Goal: Task Accomplishment & Management: Use online tool/utility

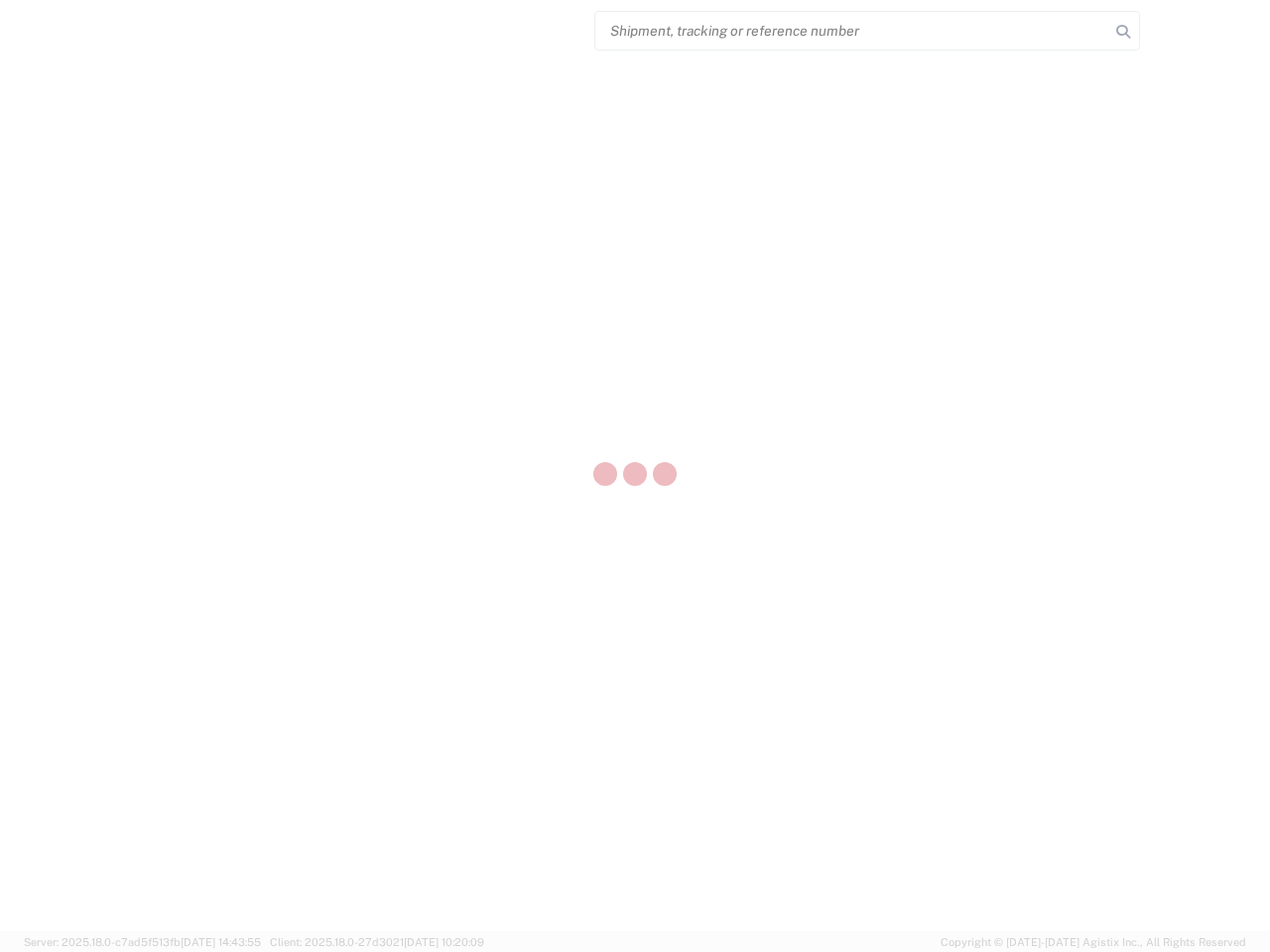
select select "US"
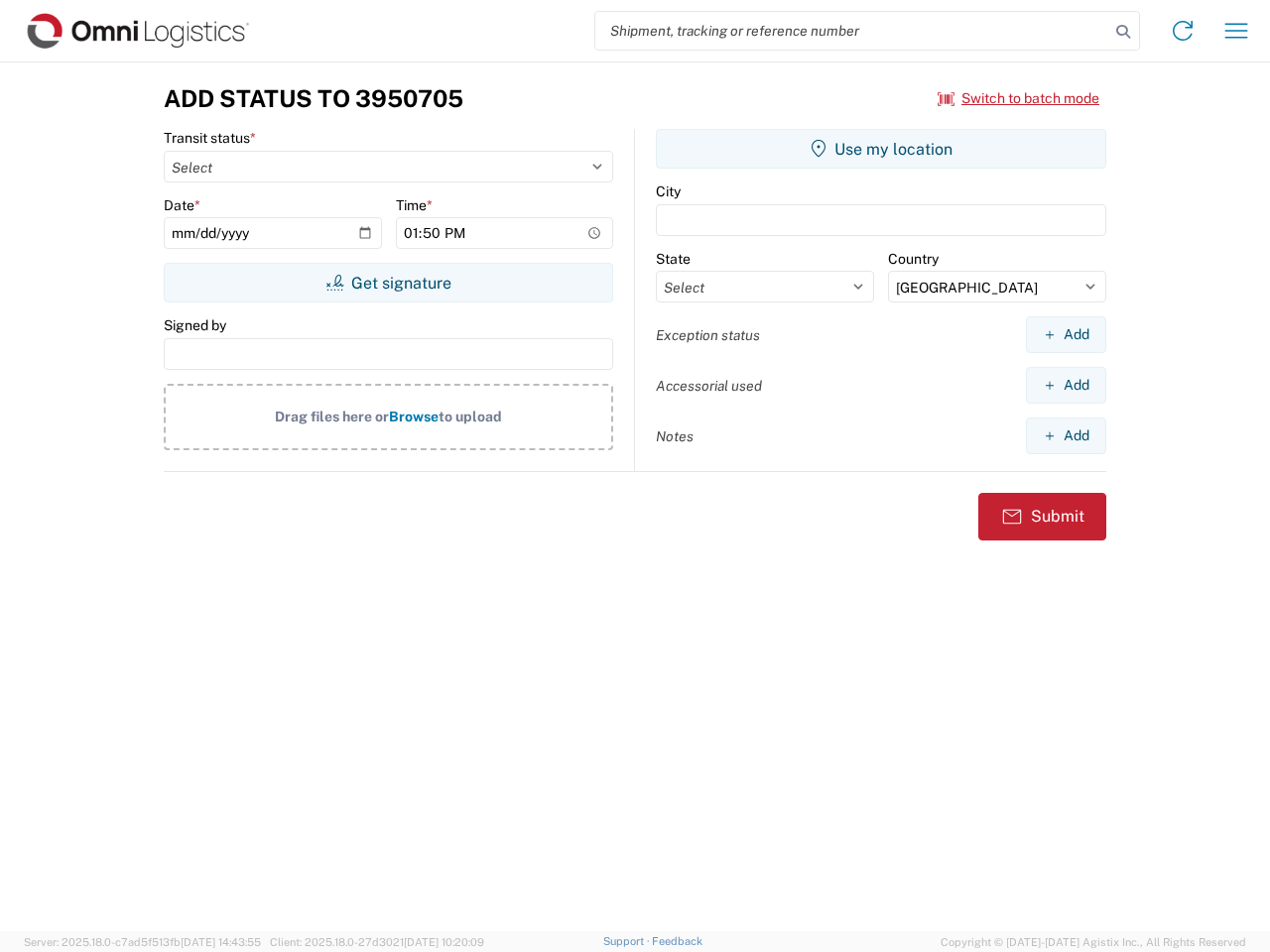
click at [852, 31] on input "search" at bounding box center [852, 31] width 514 height 38
click at [1124, 32] on icon at bounding box center [1124, 32] width 28 height 28
click at [1182, 31] on icon at bounding box center [1182, 31] width 32 height 32
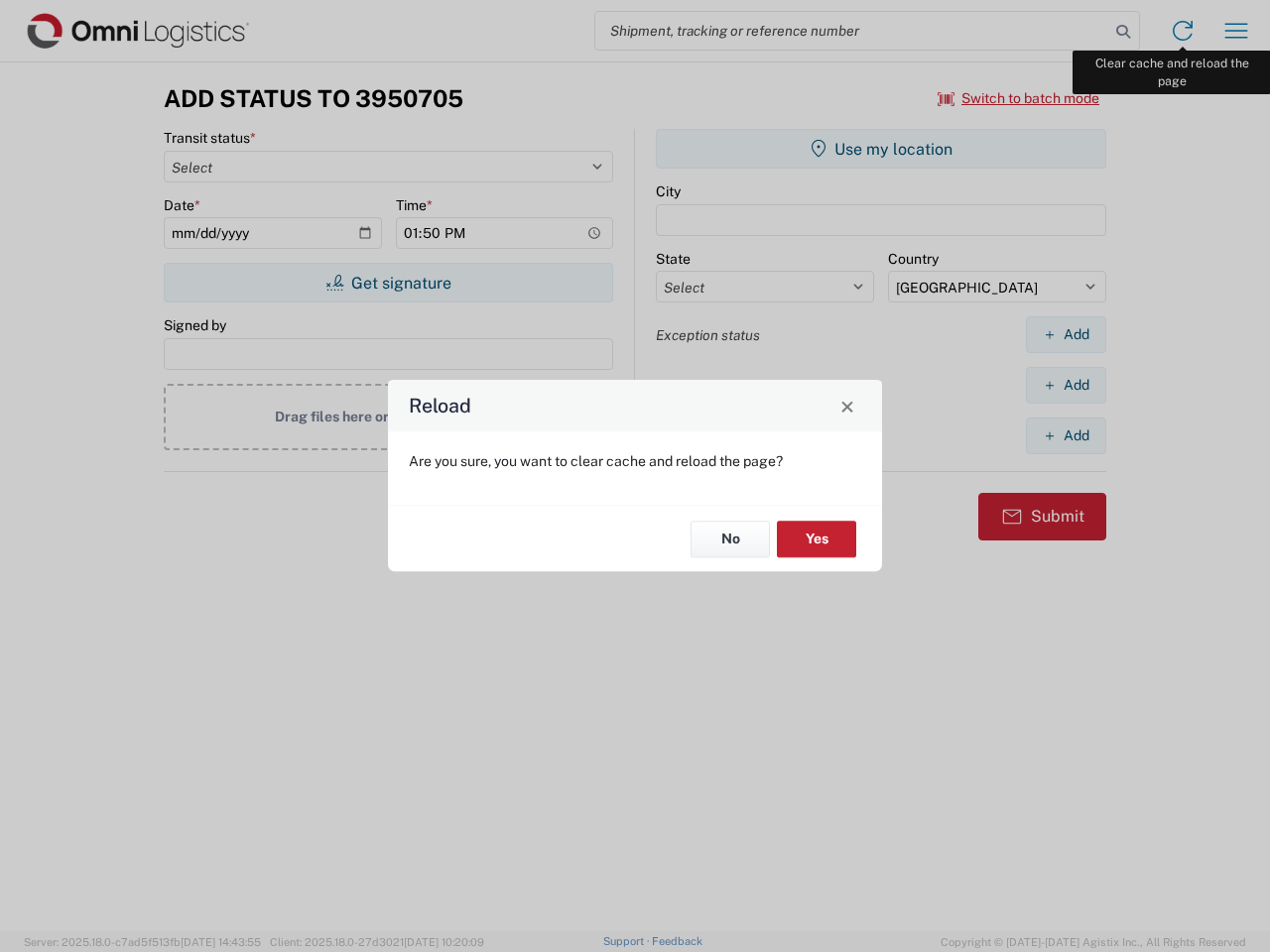
click at [1236, 31] on div "Reload Are you sure, you want to clear cache and reload the page? No Yes" at bounding box center [635, 476] width 1270 height 952
click at [1019, 98] on div "Reload Are you sure, you want to clear cache and reload the page? No Yes" at bounding box center [635, 476] width 1270 height 952
click at [388, 283] on div "Reload Are you sure, you want to clear cache and reload the page? No Yes" at bounding box center [635, 476] width 1270 height 952
click at [881, 149] on div "Reload Are you sure, you want to clear cache and reload the page? No Yes" at bounding box center [635, 476] width 1270 height 952
click at [1066, 334] on div "Reload Are you sure, you want to clear cache and reload the page? No Yes" at bounding box center [635, 476] width 1270 height 952
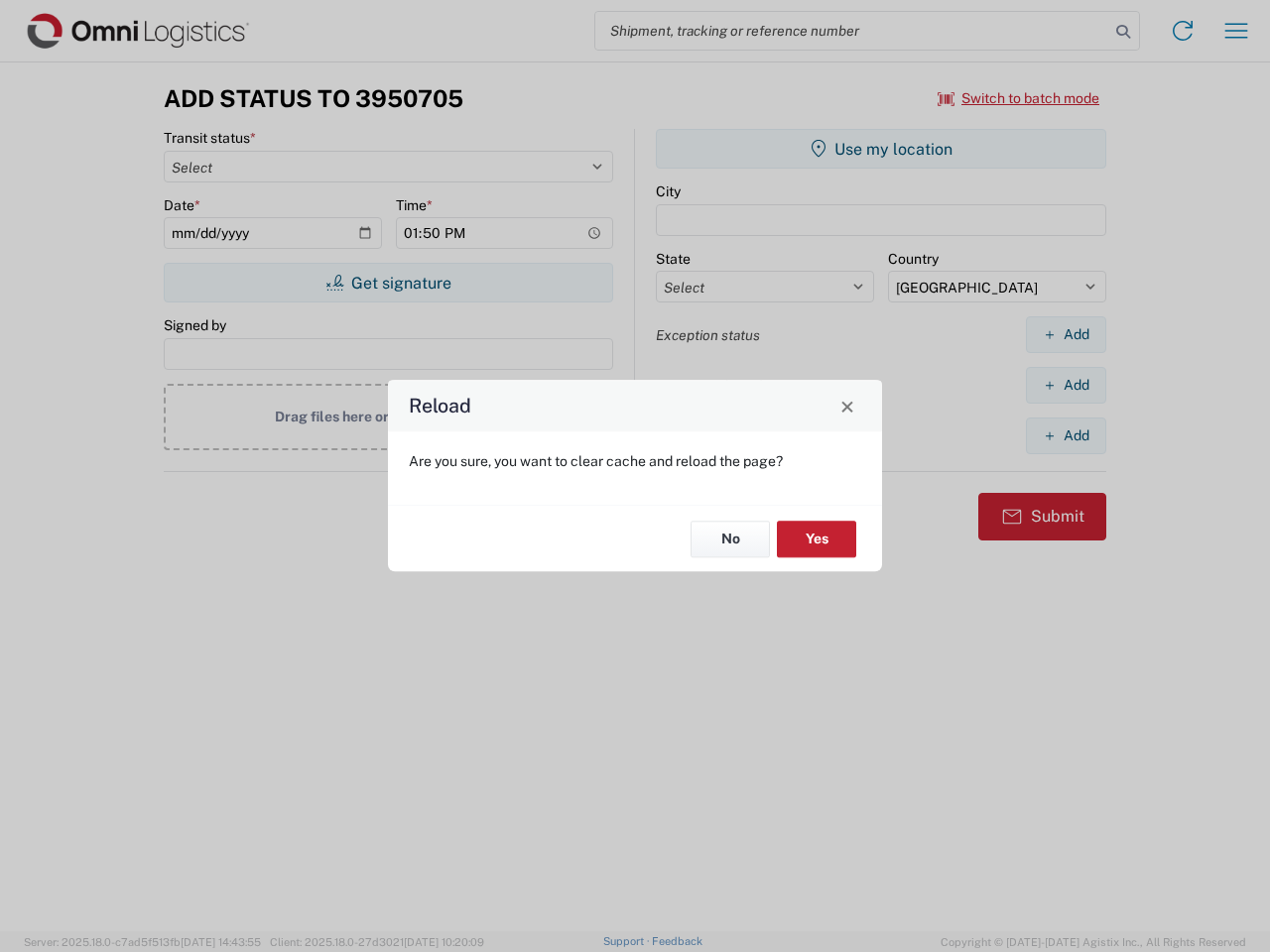
click at [1066, 385] on div "Reload Are you sure, you want to clear cache and reload the page? No Yes" at bounding box center [635, 476] width 1270 height 952
click at [1066, 436] on div "Reload Are you sure, you want to clear cache and reload the page? No Yes" at bounding box center [635, 476] width 1270 height 952
